Goal: Task Accomplishment & Management: Use online tool/utility

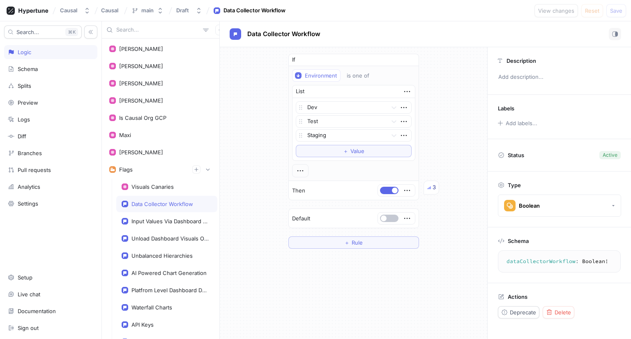
scroll to position [16, 0]
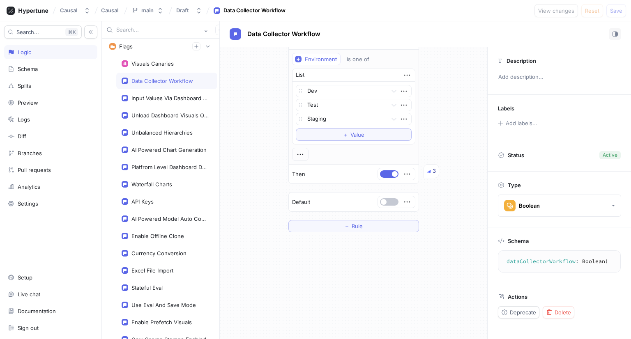
click at [537, 261] on textarea "dataCollectorWorkflow: Boolean!" at bounding box center [559, 261] width 115 height 15
click at [179, 130] on div "Unbalanced Hierarchies" at bounding box center [161, 132] width 61 height 7
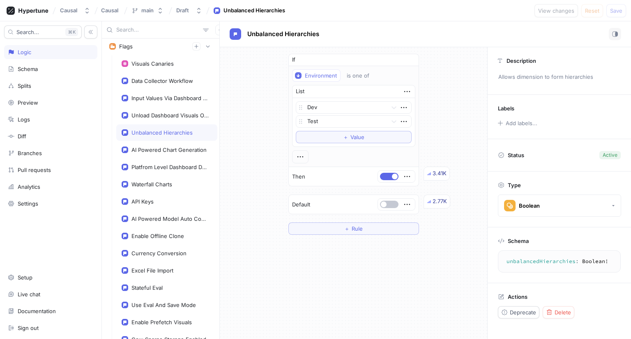
click at [550, 258] on textarea "unbalancedHierarchies: Boolean!" at bounding box center [559, 261] width 115 height 15
click at [137, 73] on div "Data Collector Workflow" at bounding box center [166, 81] width 101 height 16
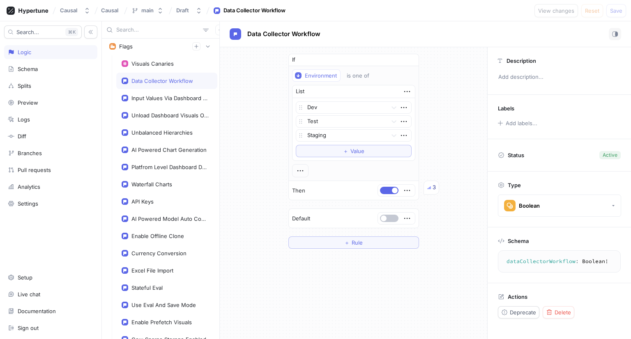
click at [549, 260] on textarea "dataCollectorWorkflow: Boolean!" at bounding box center [559, 261] width 115 height 15
type textarea "dataCollectorWorkflow: Boolean!"
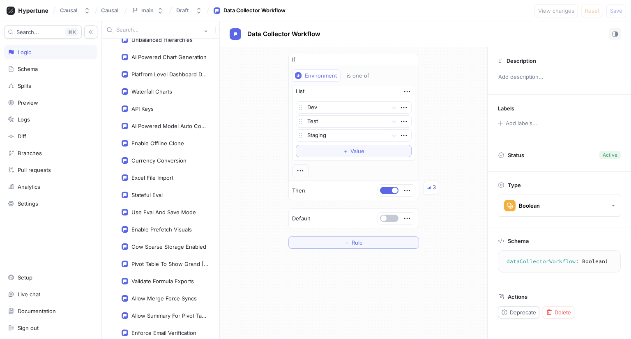
scroll to position [205, 0]
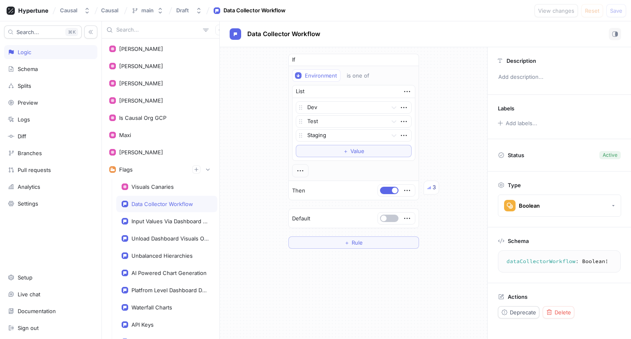
click at [559, 265] on textarea "dataCollectorWorkflow: Boolean!" at bounding box center [559, 261] width 115 height 15
